Goal: Find specific page/section: Find specific page/section

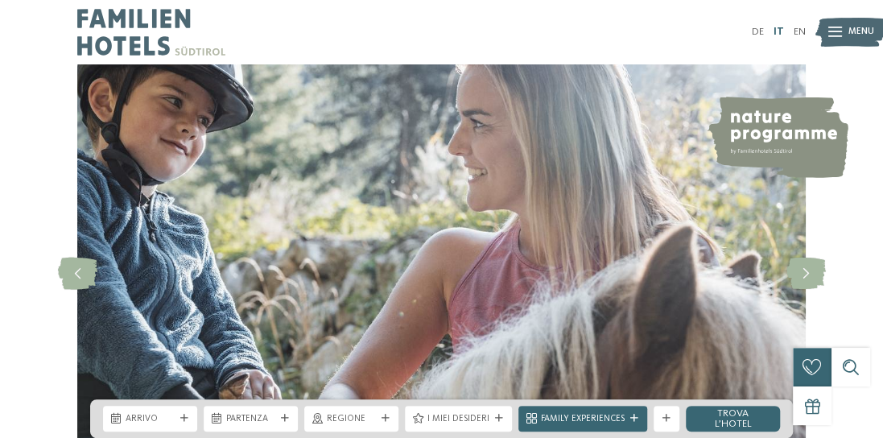
click at [776, 32] on link "IT" at bounding box center [778, 32] width 10 height 10
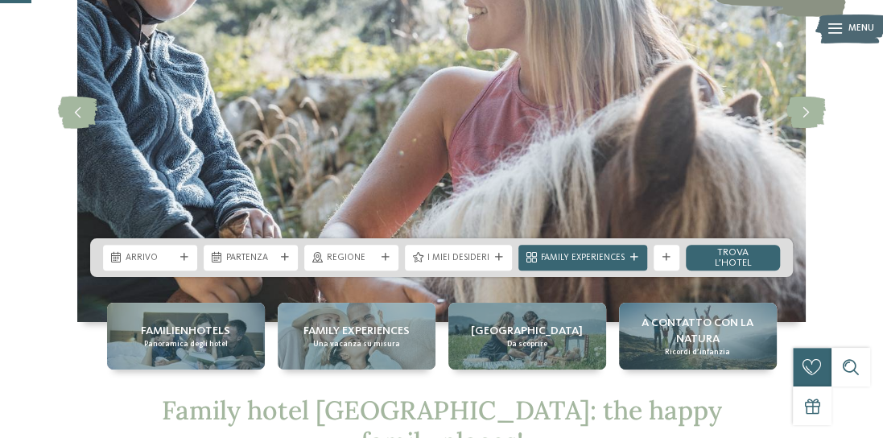
scroll to position [241, 0]
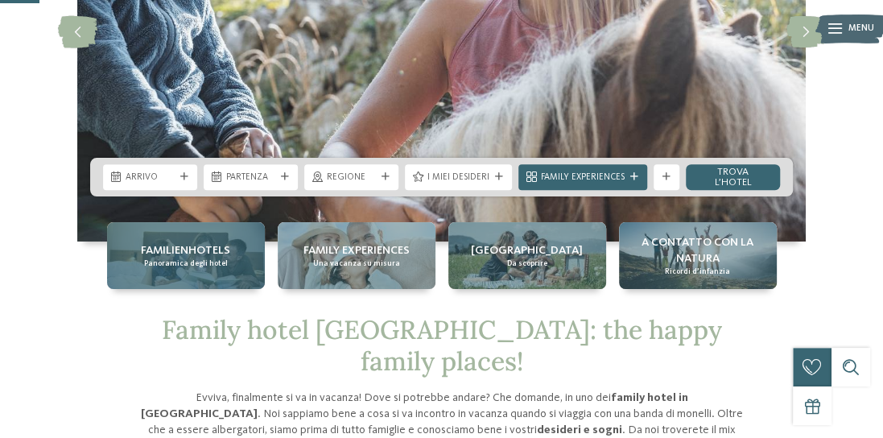
click at [204, 248] on span "Familienhotels" at bounding box center [185, 250] width 89 height 16
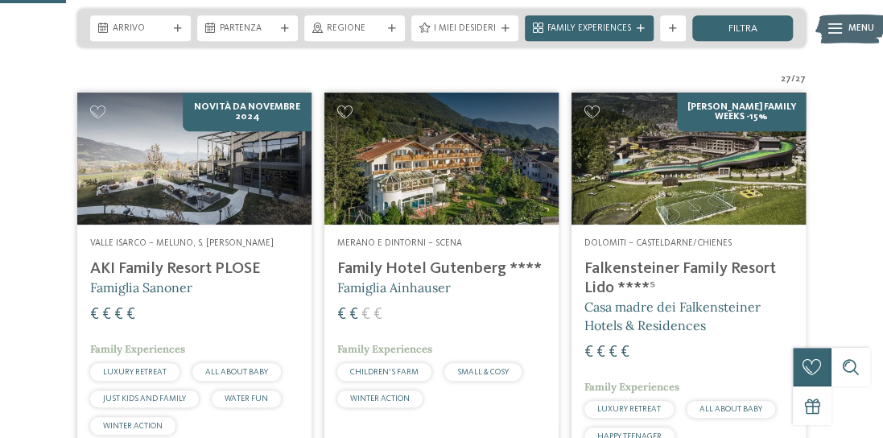
scroll to position [241, 0]
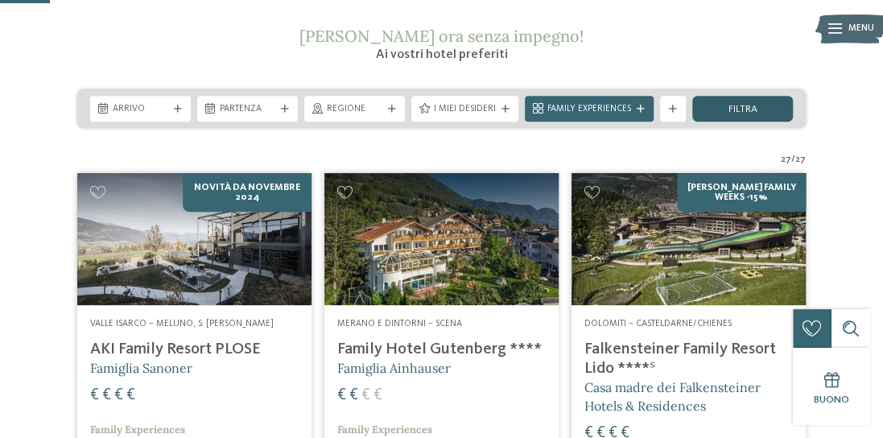
click at [756, 109] on span "filtra" at bounding box center [742, 110] width 29 height 10
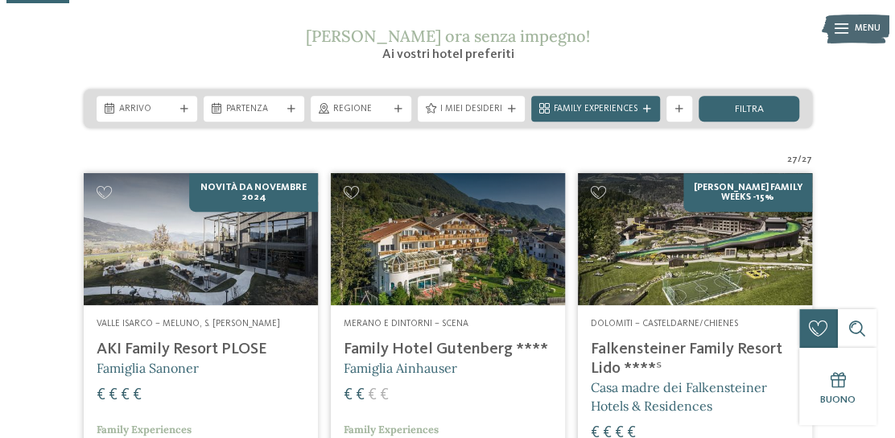
scroll to position [319, 0]
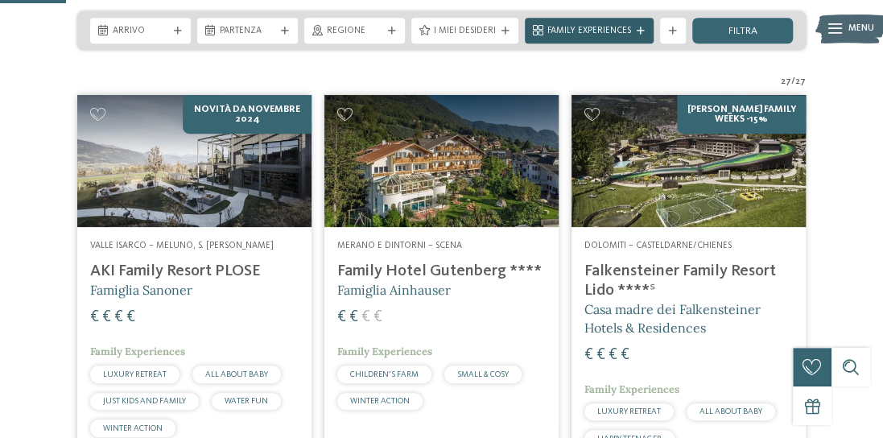
click at [640, 32] on icon at bounding box center [640, 31] width 8 height 8
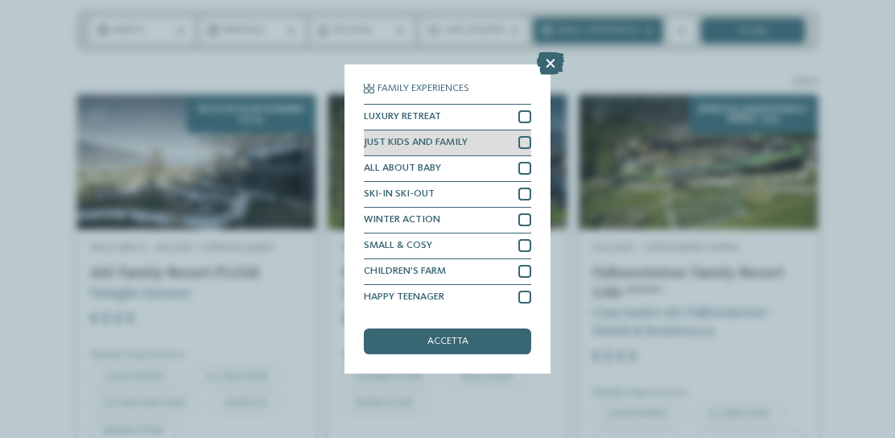
click at [518, 140] on div at bounding box center [524, 142] width 13 height 13
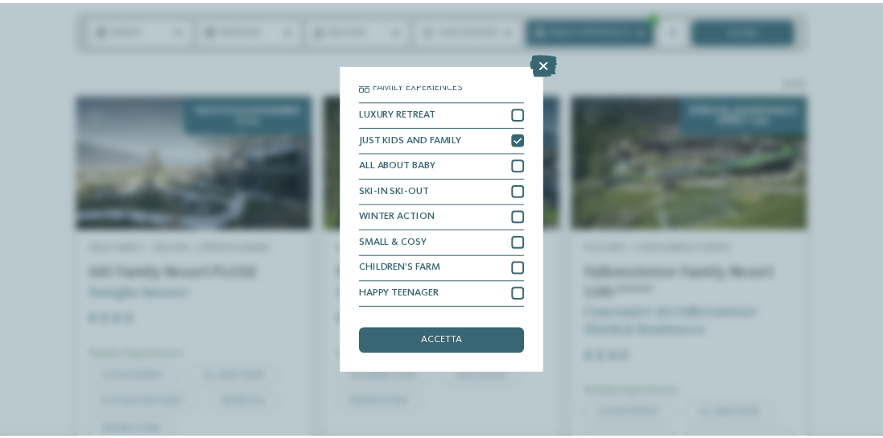
scroll to position [0, 0]
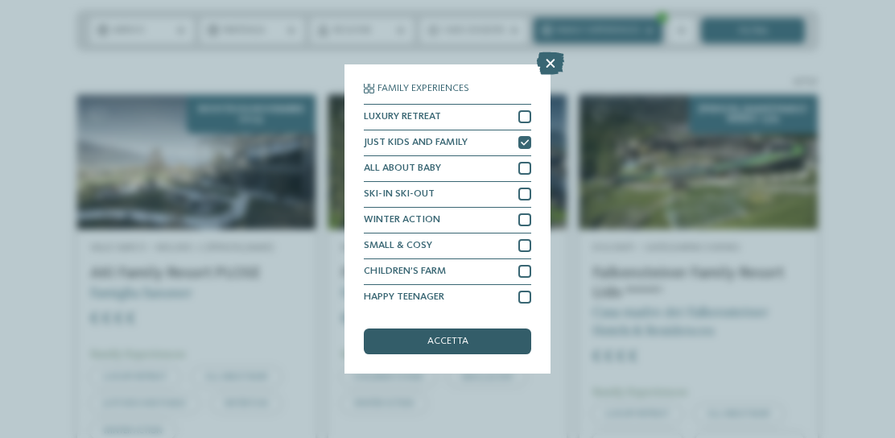
click at [455, 335] on div "accetta" at bounding box center [447, 341] width 167 height 26
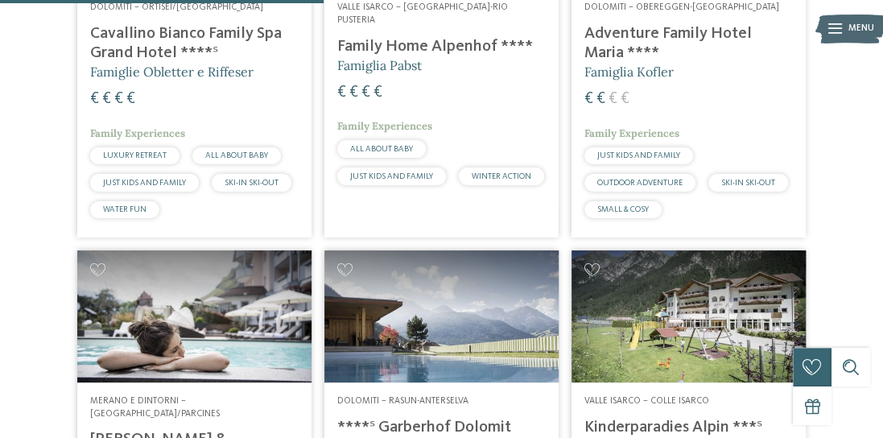
scroll to position [880, 0]
